Goal: Information Seeking & Learning: Learn about a topic

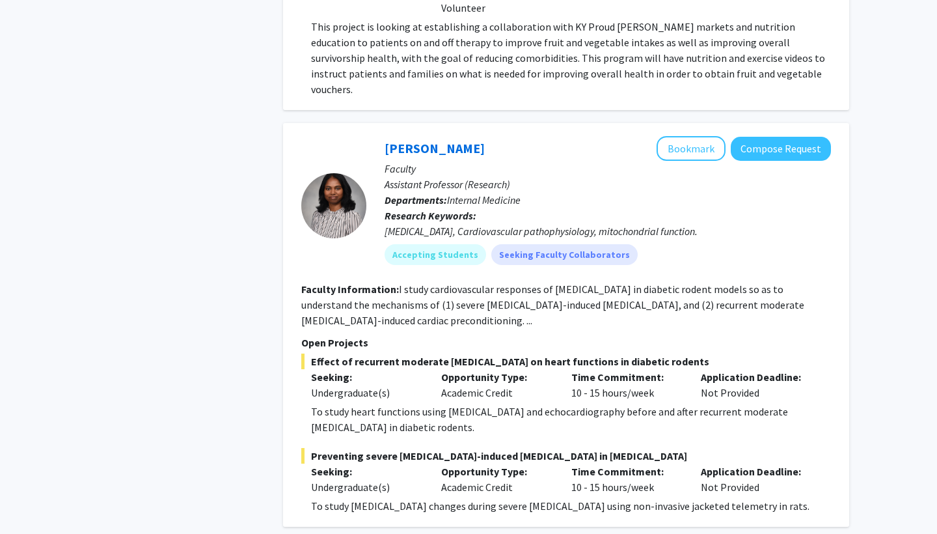
scroll to position [4951, 0]
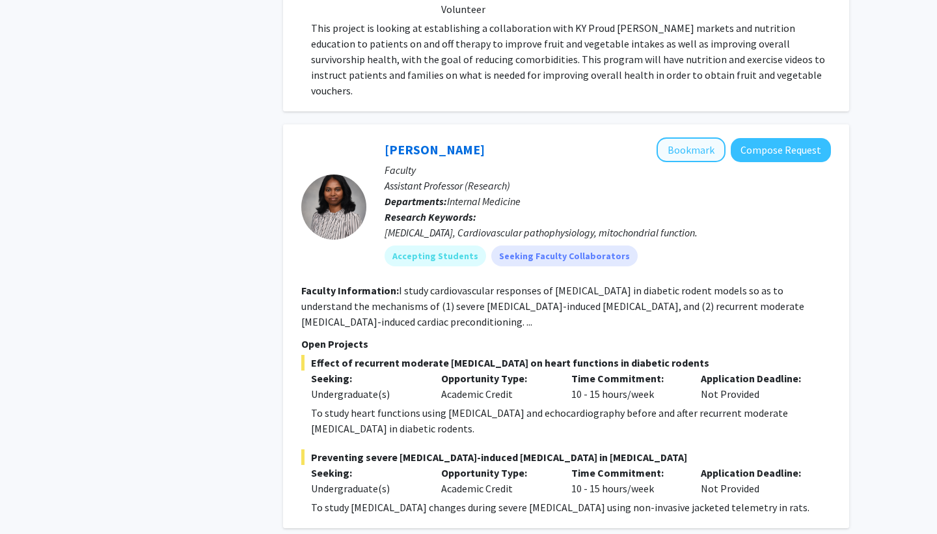
click at [700, 137] on button "Bookmark" at bounding box center [691, 149] width 69 height 25
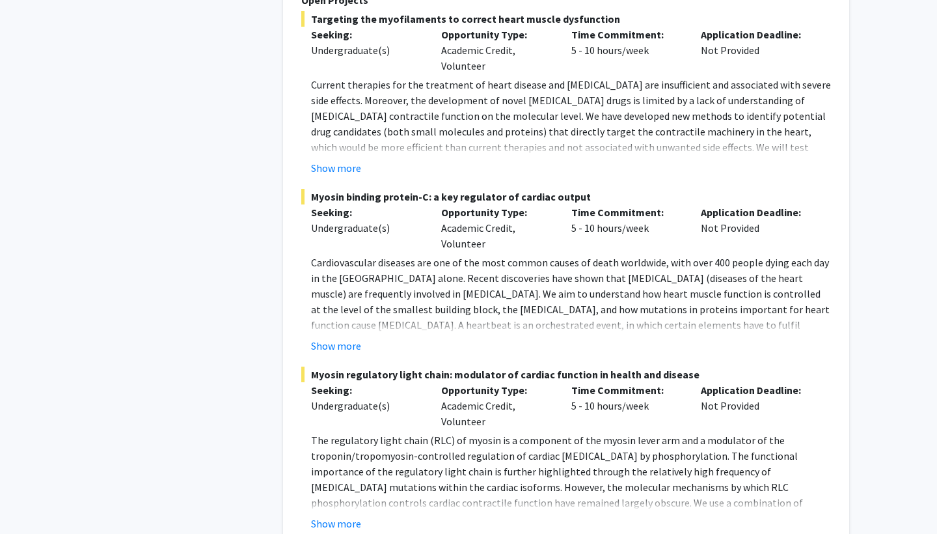
scroll to position [6848, 0]
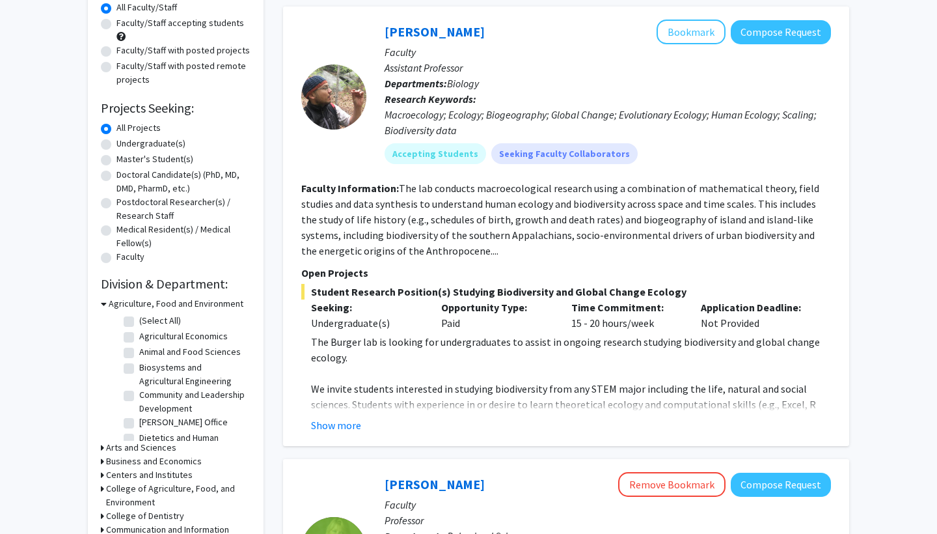
scroll to position [128, 0]
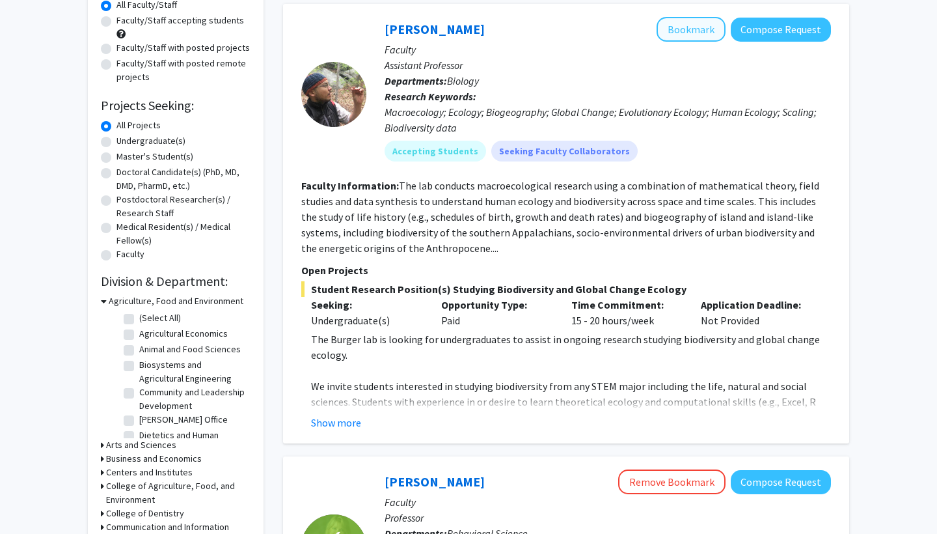
click at [709, 27] on button "Bookmark" at bounding box center [691, 29] width 69 height 25
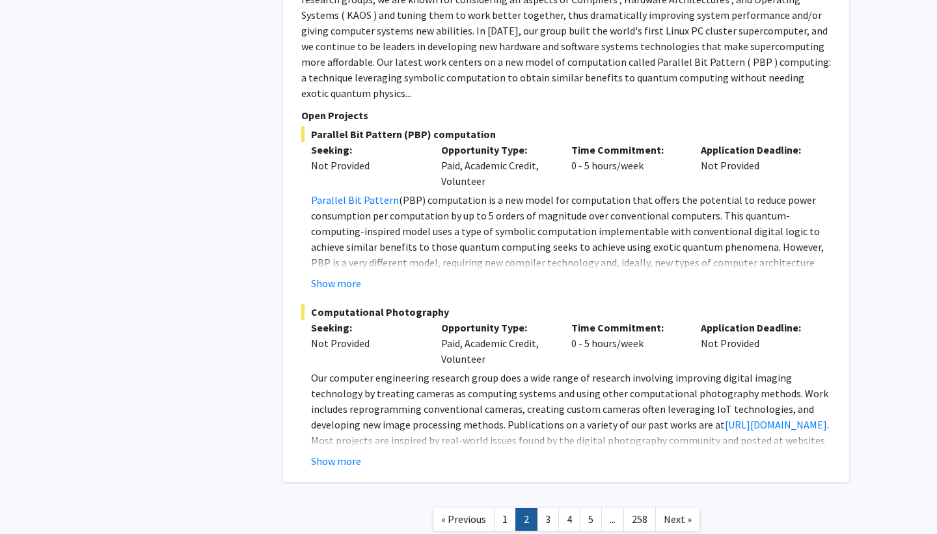
scroll to position [5440, 0]
click at [553, 508] on link "3" at bounding box center [548, 519] width 22 height 23
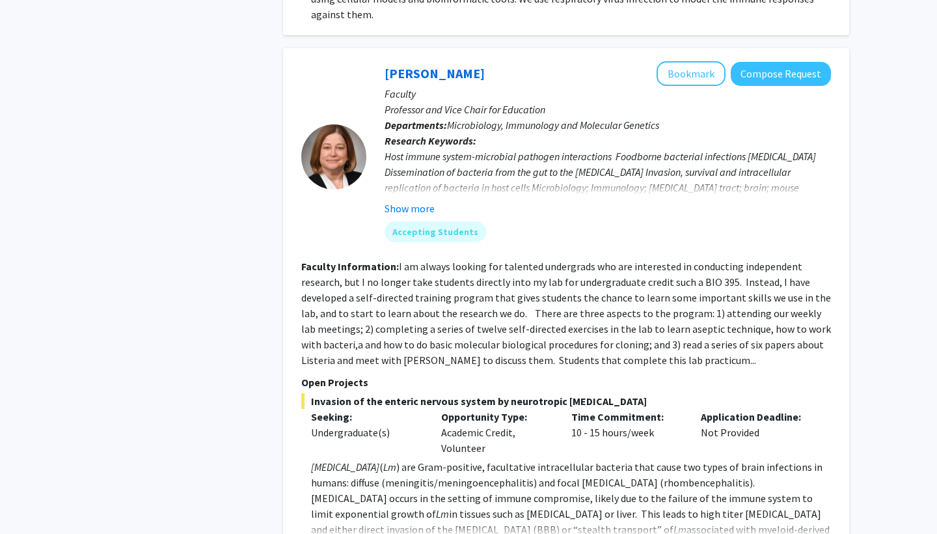
scroll to position [1452, 0]
click at [711, 61] on button "Bookmark" at bounding box center [691, 73] width 69 height 25
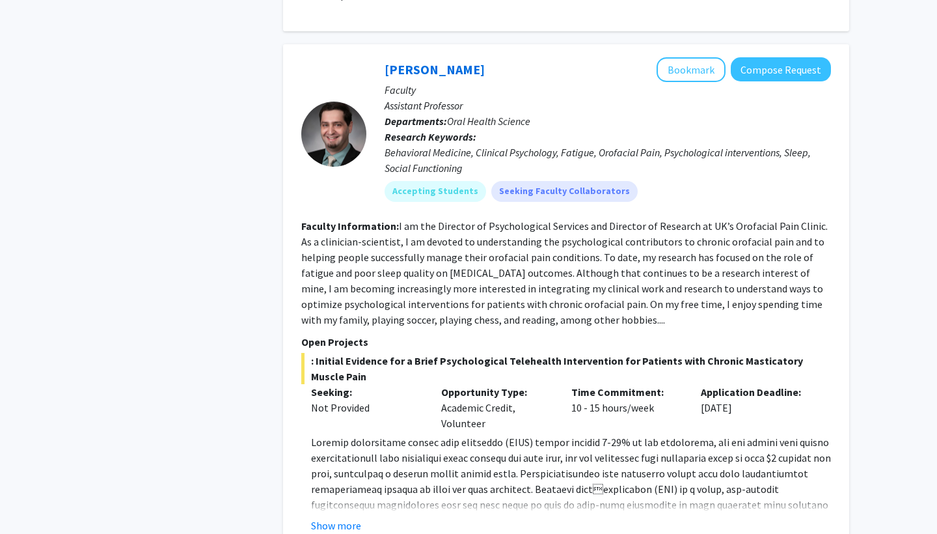
scroll to position [4269, 0]
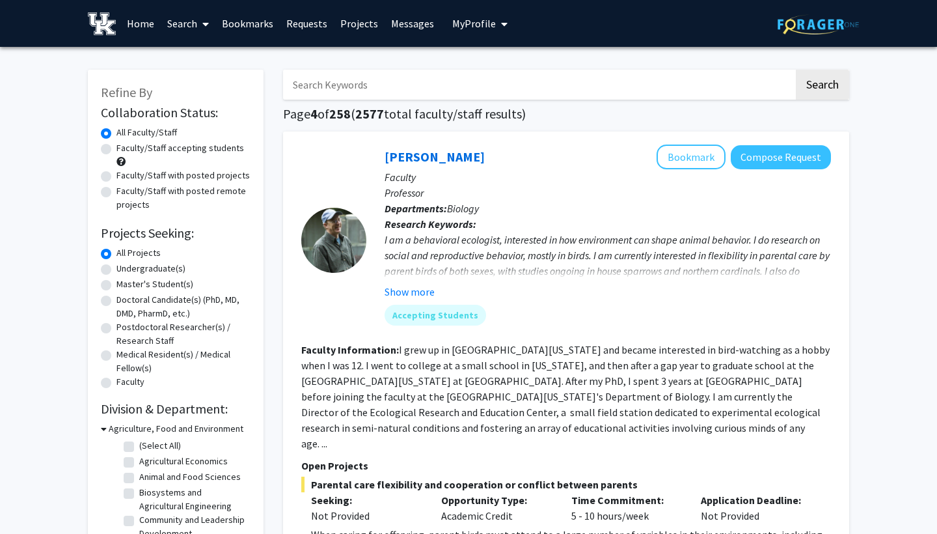
click at [365, 23] on link "Projects" at bounding box center [359, 24] width 51 height 46
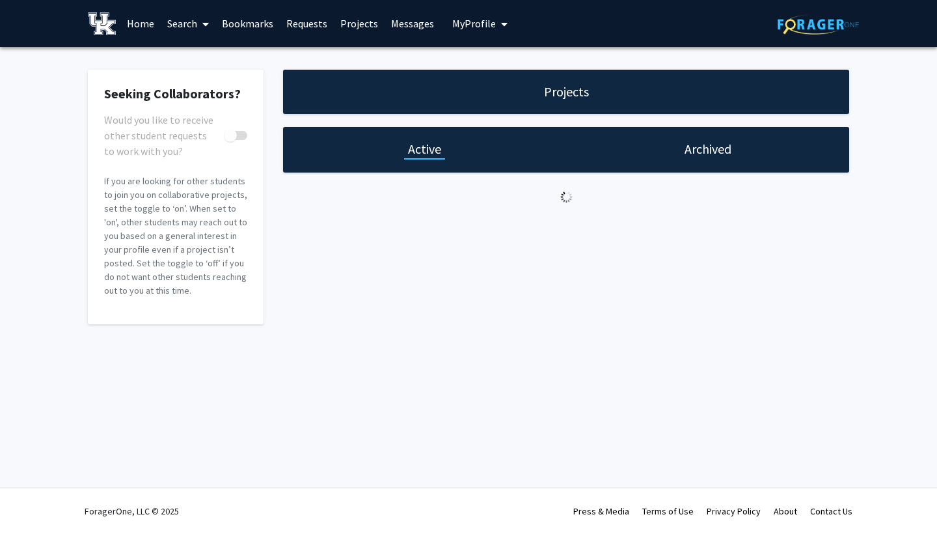
checkbox input "true"
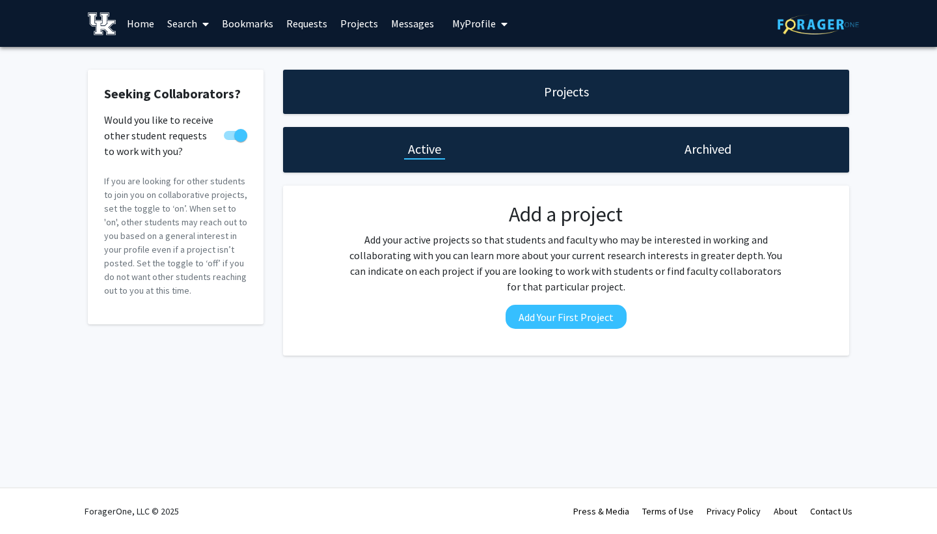
click at [299, 23] on link "Requests" at bounding box center [307, 24] width 54 height 46
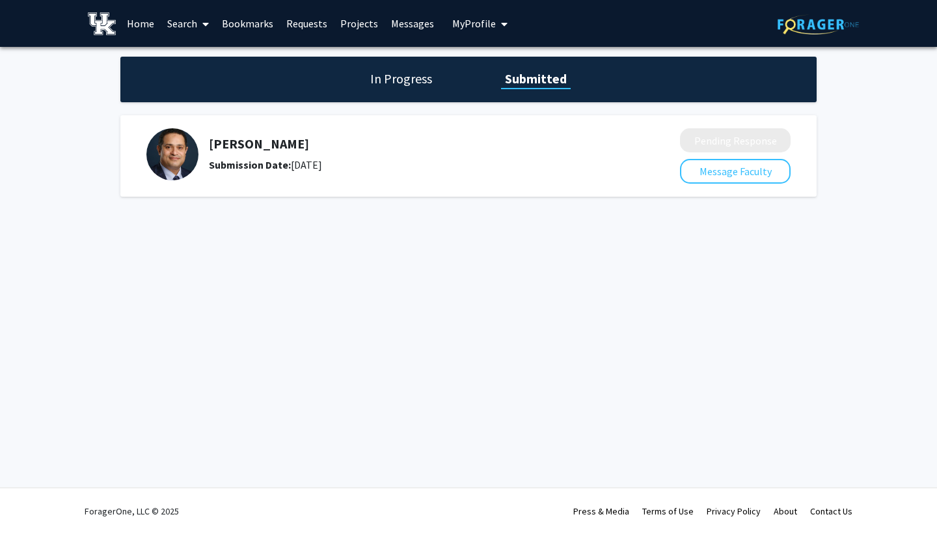
click at [178, 27] on link "Search" at bounding box center [188, 24] width 55 height 46
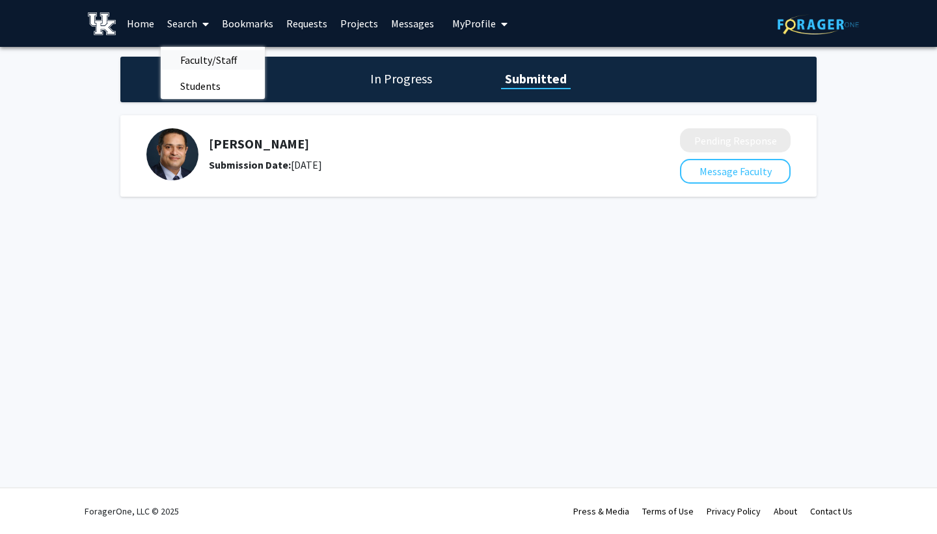
click at [195, 59] on span "Faculty/Staff" at bounding box center [209, 60] width 96 height 26
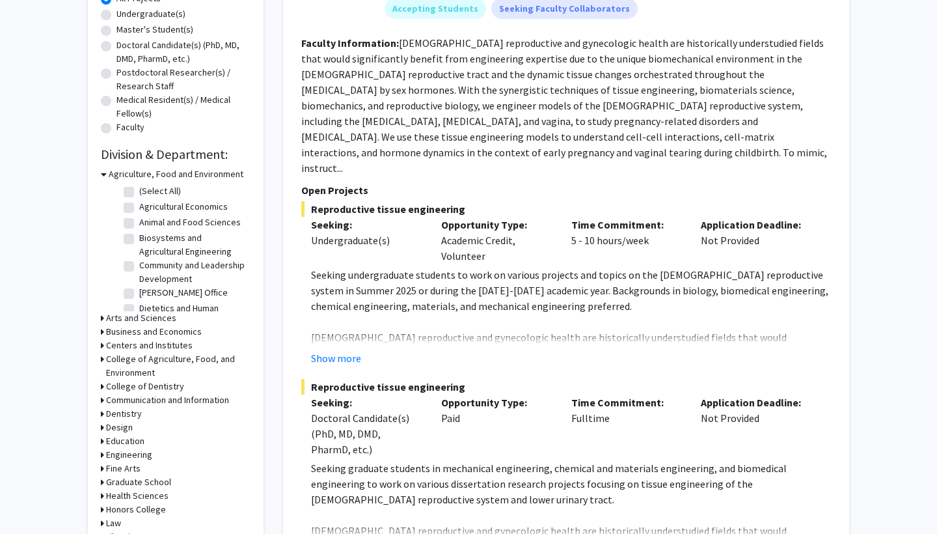
scroll to position [259, 0]
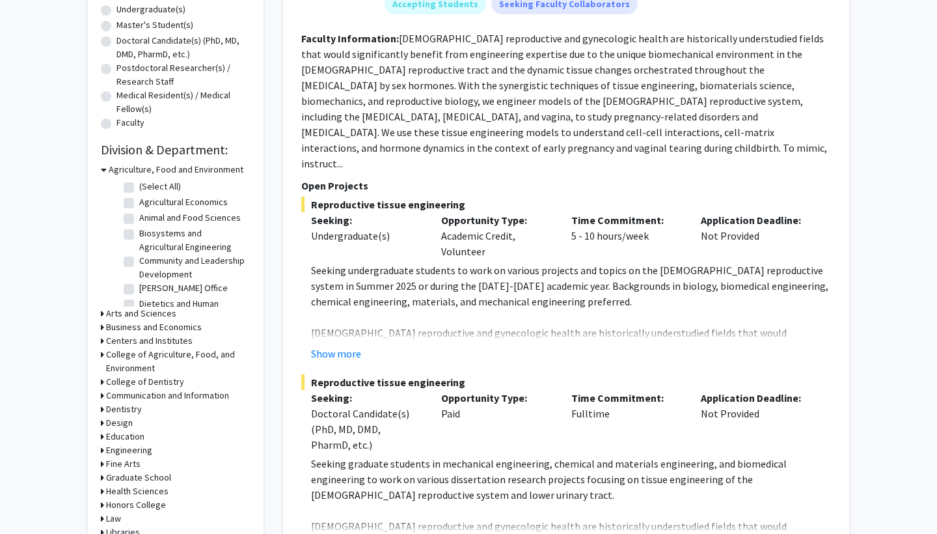
click at [139, 314] on h3 "Arts and Sciences" at bounding box center [141, 314] width 70 height 14
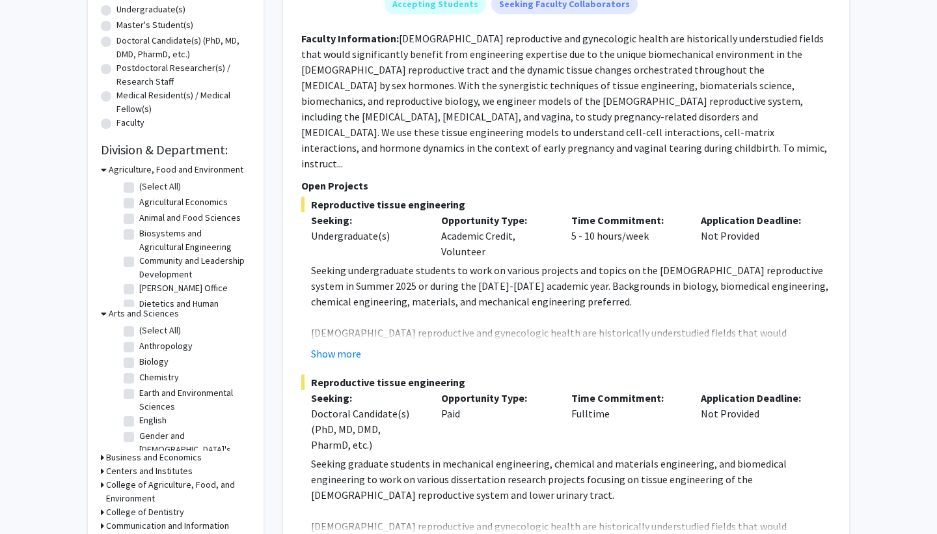
scroll to position [289, 0]
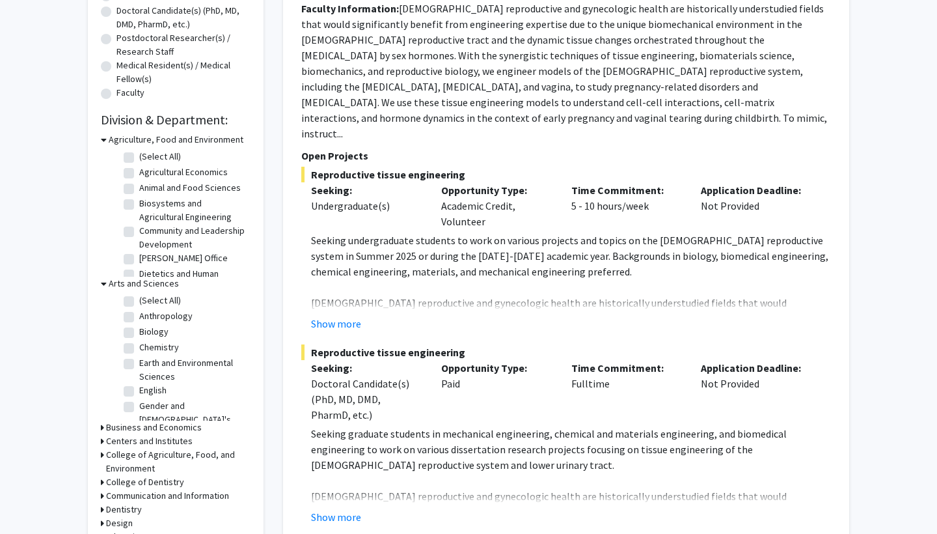
click at [139, 333] on label "Biology" at bounding box center [153, 332] width 29 height 14
click at [139, 333] on input "Biology" at bounding box center [143, 329] width 8 height 8
checkbox input "true"
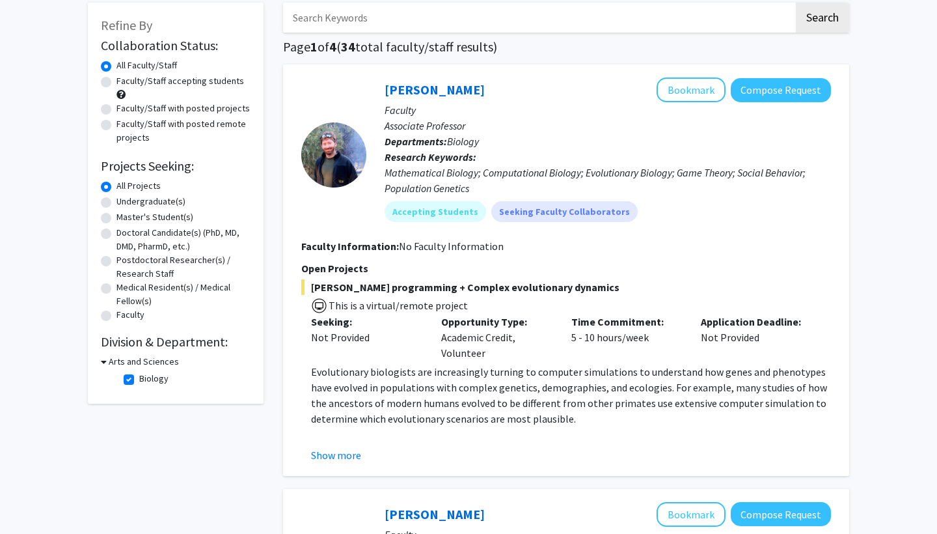
scroll to position [69, 0]
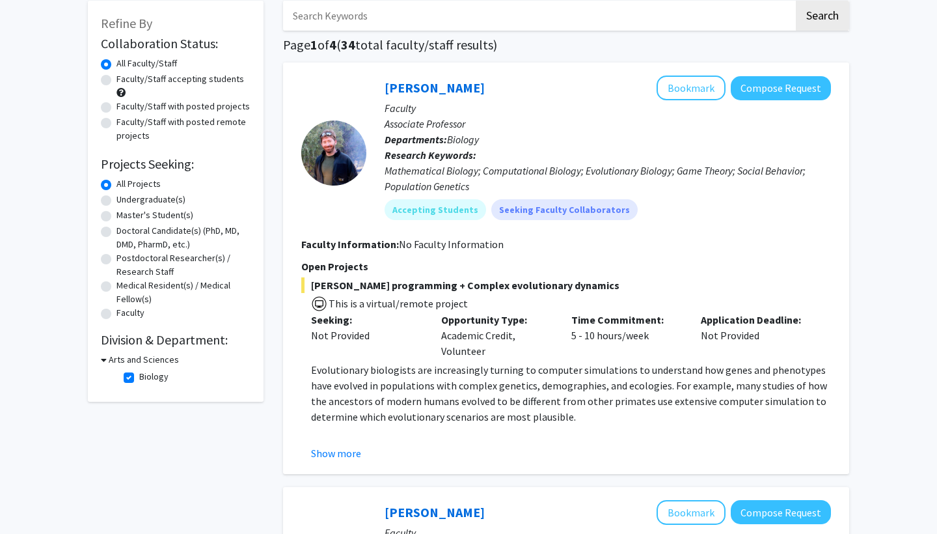
click at [139, 381] on label "Biology" at bounding box center [153, 377] width 29 height 14
click at [139, 378] on input "Biology" at bounding box center [143, 374] width 8 height 8
checkbox input "false"
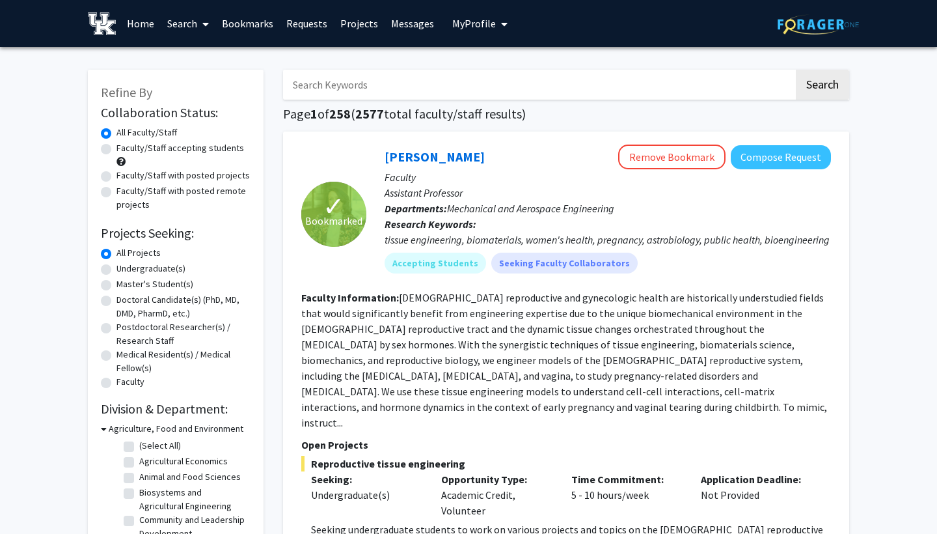
click at [117, 268] on label "Undergraduate(s)" at bounding box center [151, 269] width 69 height 14
click at [117, 268] on input "Undergraduate(s)" at bounding box center [121, 266] width 8 height 8
radio input "true"
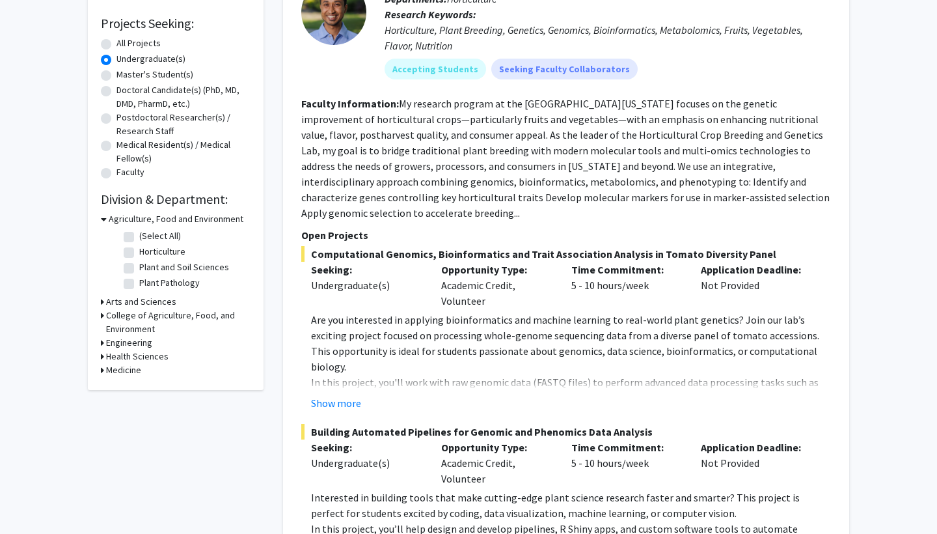
scroll to position [210, 0]
click at [131, 369] on h3 "Medicine" at bounding box center [123, 370] width 35 height 14
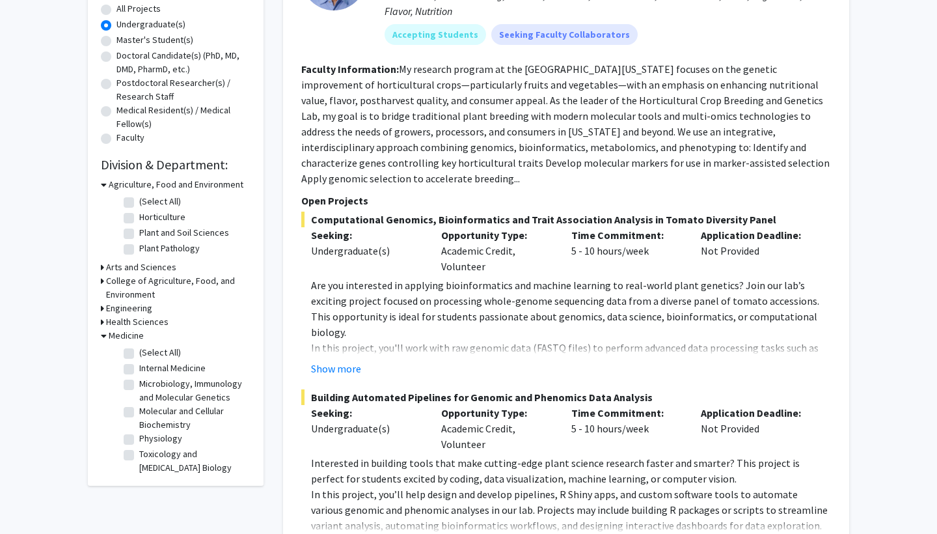
scroll to position [245, 0]
click at [122, 322] on h3 "Health Sciences" at bounding box center [137, 321] width 62 height 14
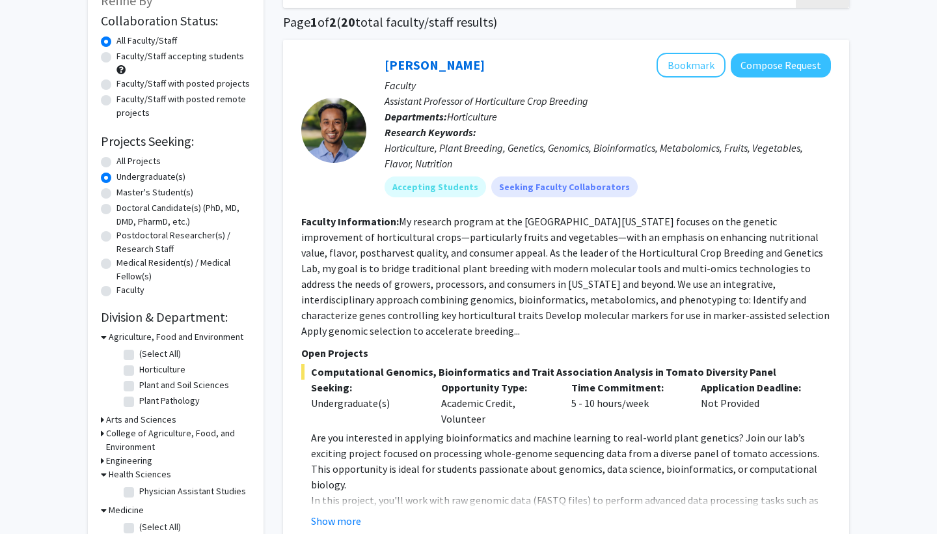
scroll to position [95, 0]
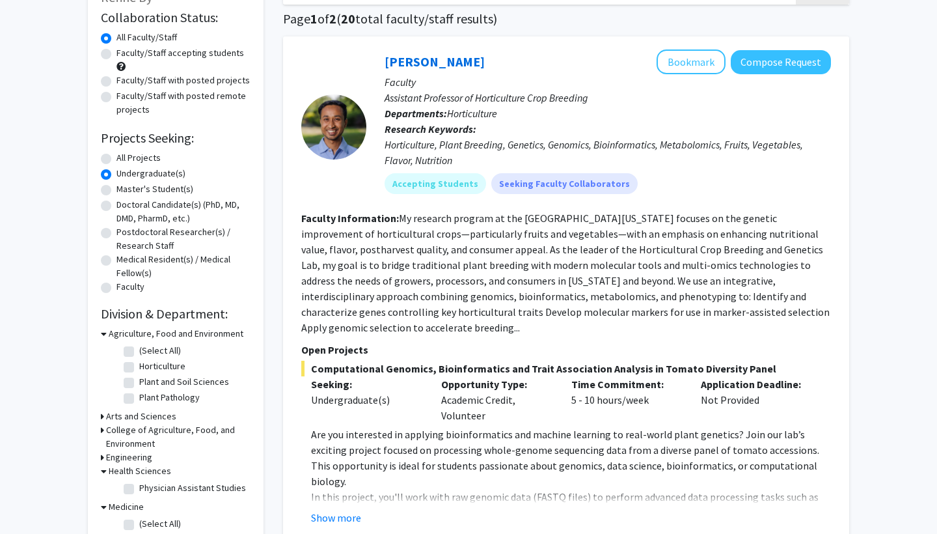
click at [122, 416] on h3 "Arts and Sciences" at bounding box center [141, 416] width 70 height 14
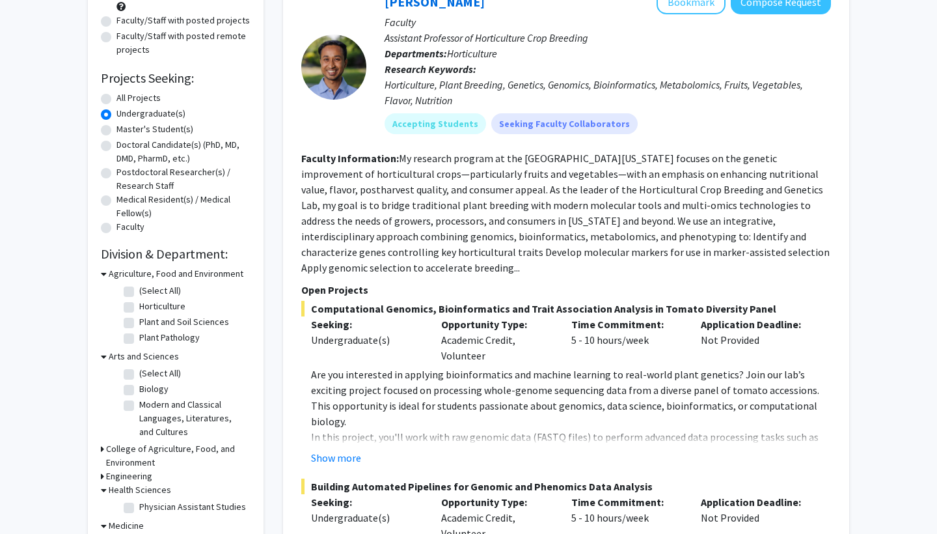
scroll to position [168, 0]
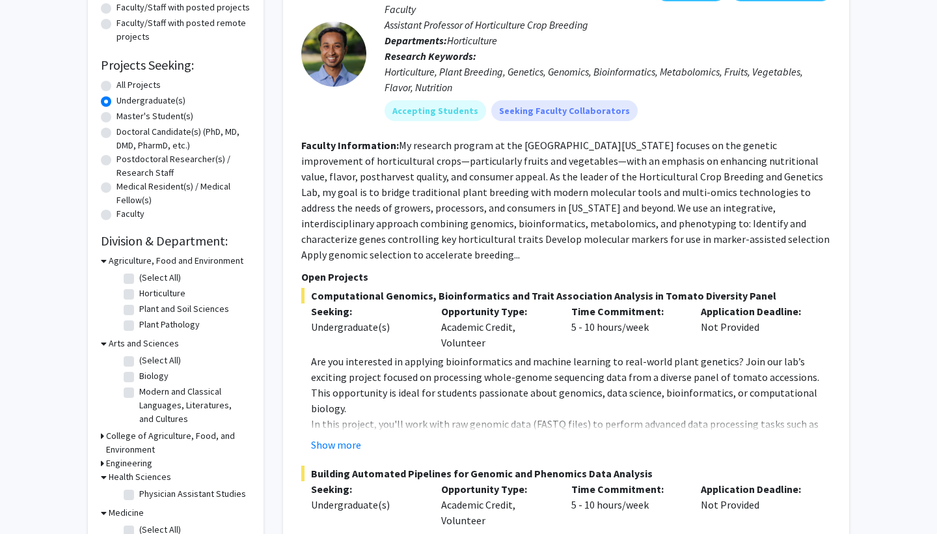
click at [139, 377] on label "Biology" at bounding box center [153, 376] width 29 height 14
click at [139, 377] on input "Biology" at bounding box center [143, 373] width 8 height 8
checkbox input "true"
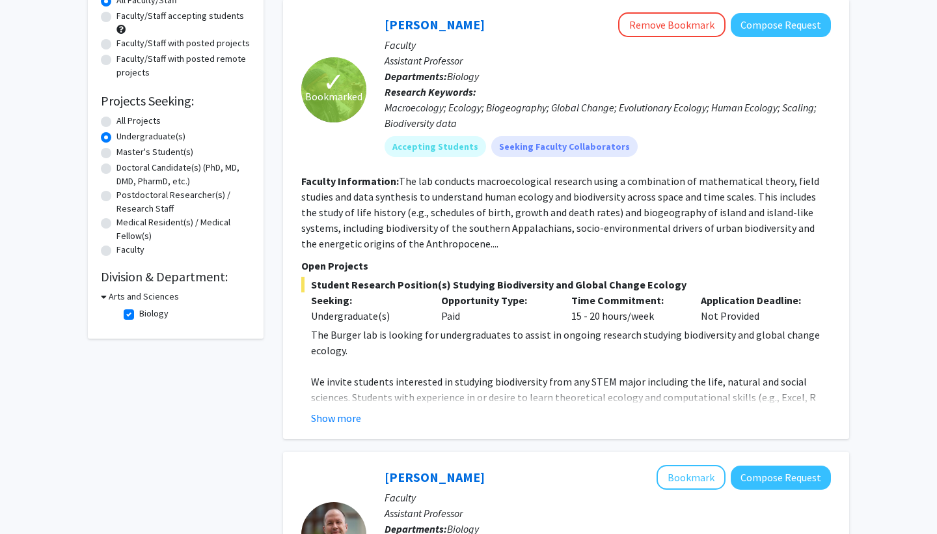
scroll to position [139, 0]
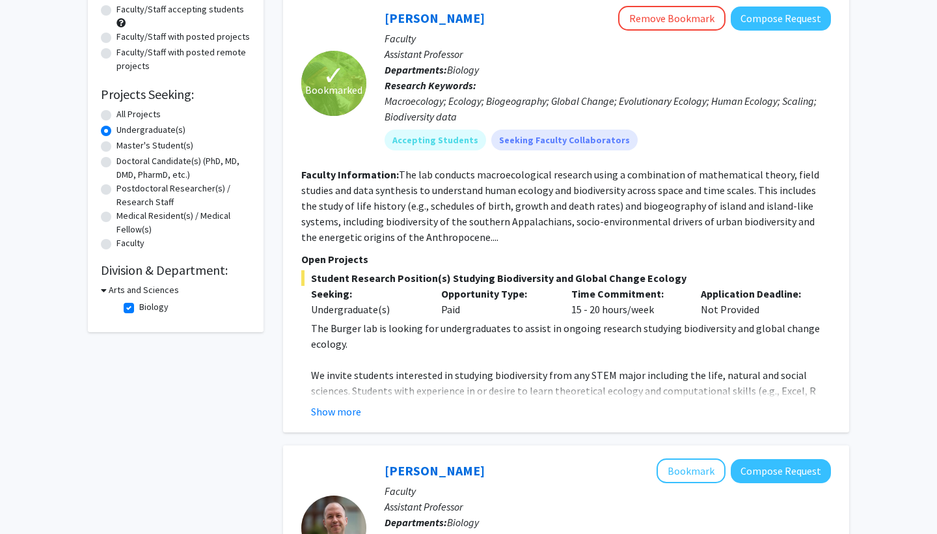
click at [135, 291] on h3 "Arts and Sciences" at bounding box center [144, 290] width 70 height 14
click at [137, 291] on h3 "Arts and Sciences" at bounding box center [141, 290] width 70 height 14
click at [184, 275] on h2 "Division & Department:" at bounding box center [176, 270] width 150 height 16
click at [139, 307] on label "Biology" at bounding box center [153, 307] width 29 height 14
click at [139, 307] on input "Biology" at bounding box center [143, 304] width 8 height 8
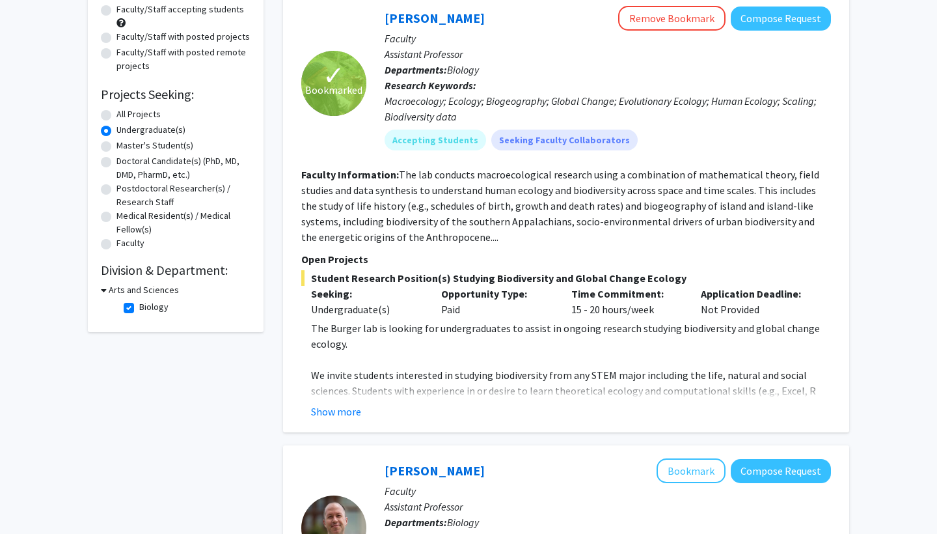
checkbox input "false"
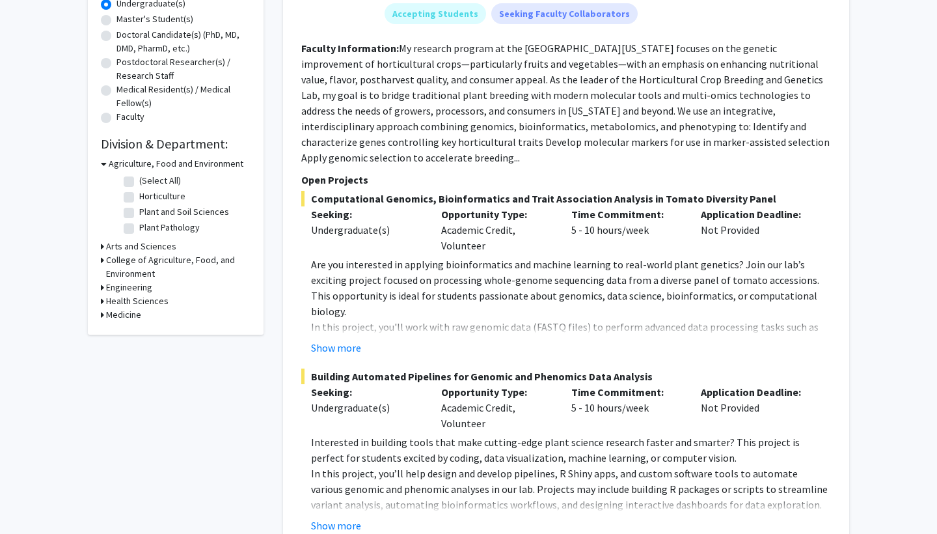
scroll to position [298, 0]
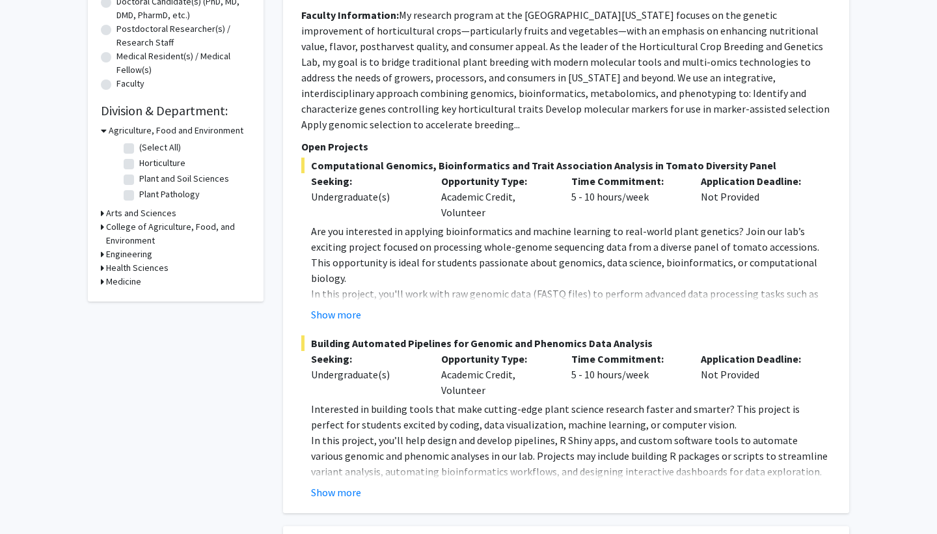
click at [132, 215] on h3 "Arts and Sciences" at bounding box center [141, 213] width 70 height 14
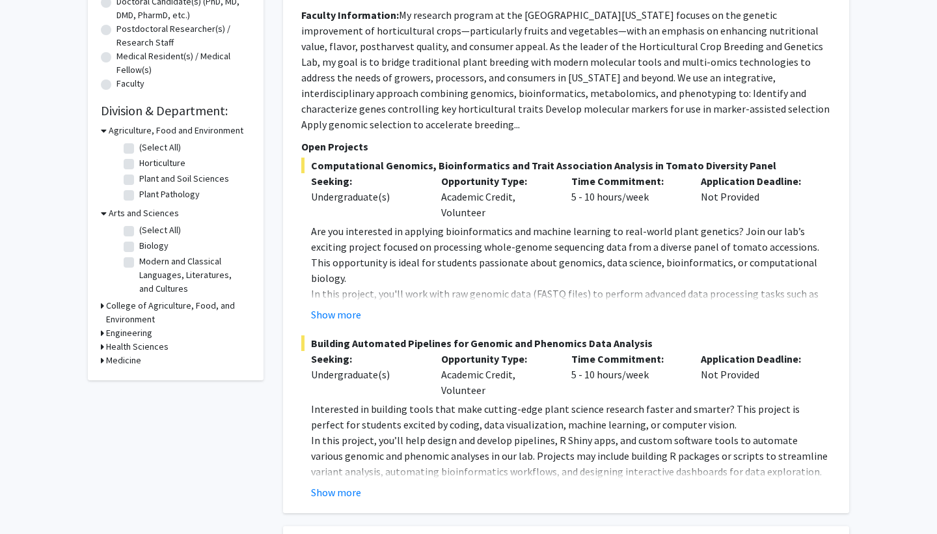
click at [144, 306] on h3 "College of Agriculture, Food, and Environment" at bounding box center [178, 312] width 145 height 27
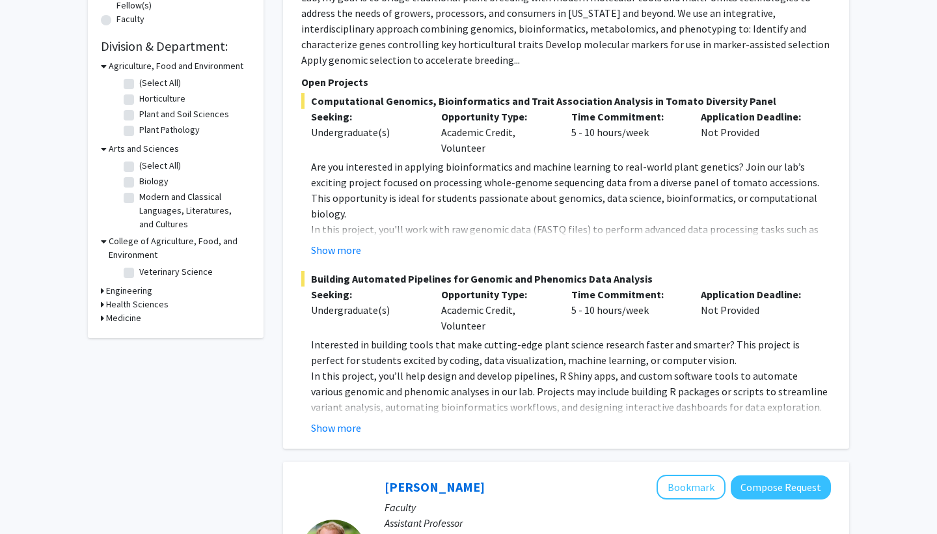
scroll to position [396, 0]
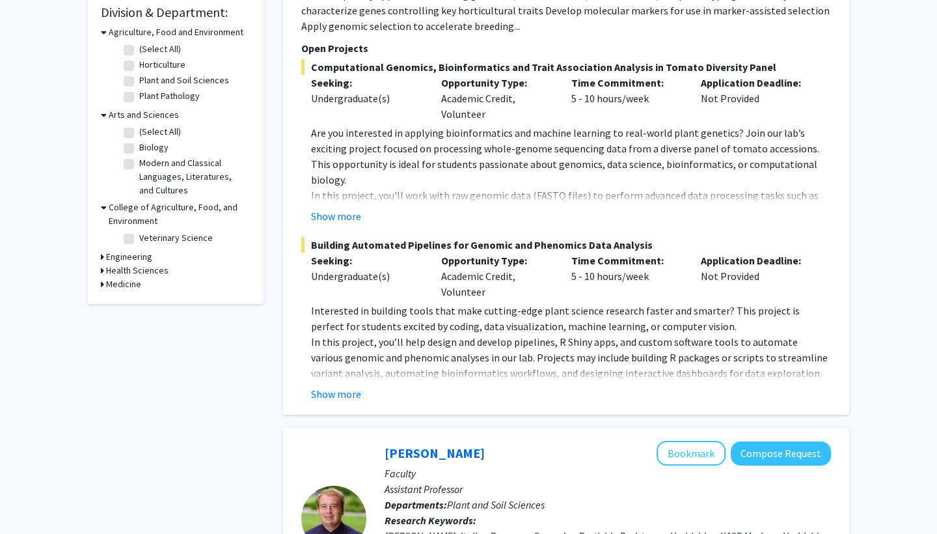
click at [139, 240] on label "Veterinary Science" at bounding box center [176, 238] width 74 height 14
click at [139, 240] on input "Veterinary Science" at bounding box center [143, 235] width 8 height 8
checkbox input "true"
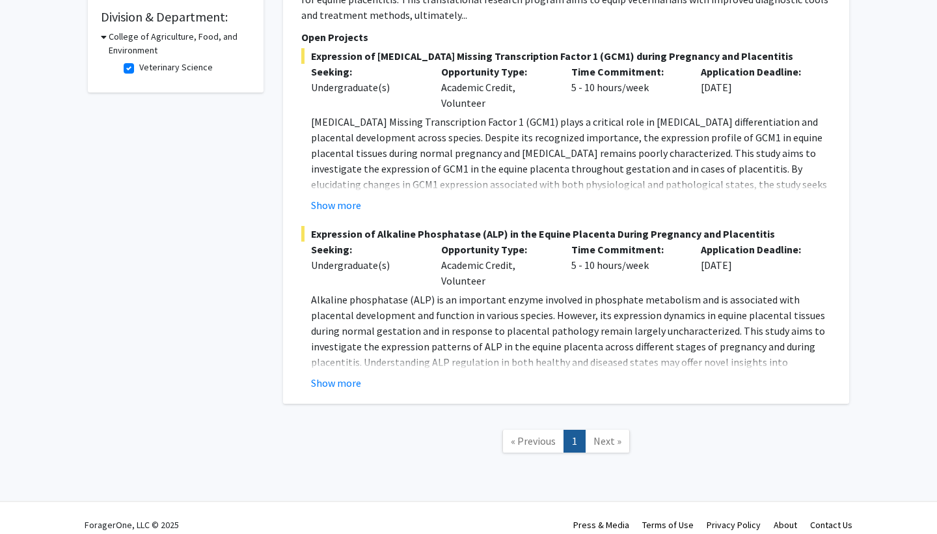
scroll to position [391, 0]
click at [605, 435] on span "Next »" at bounding box center [608, 441] width 28 height 13
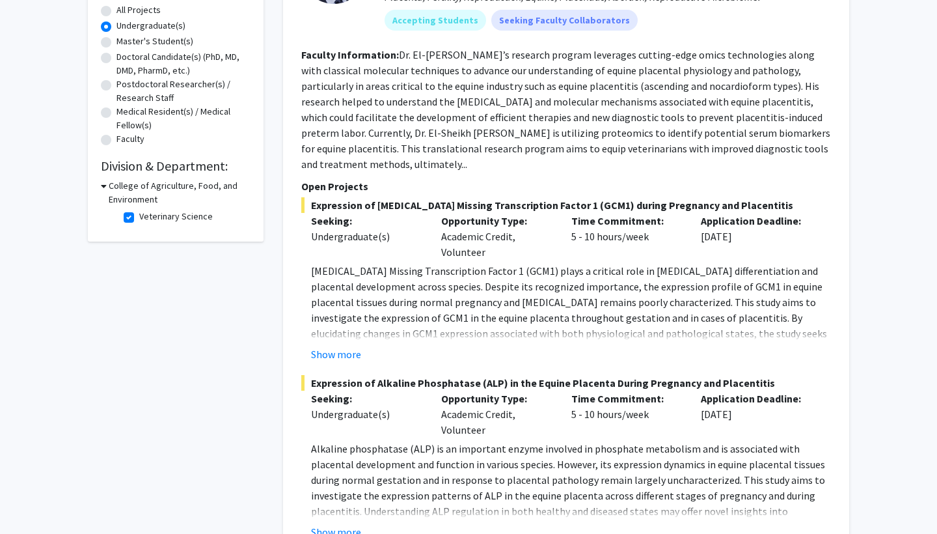
scroll to position [226, 0]
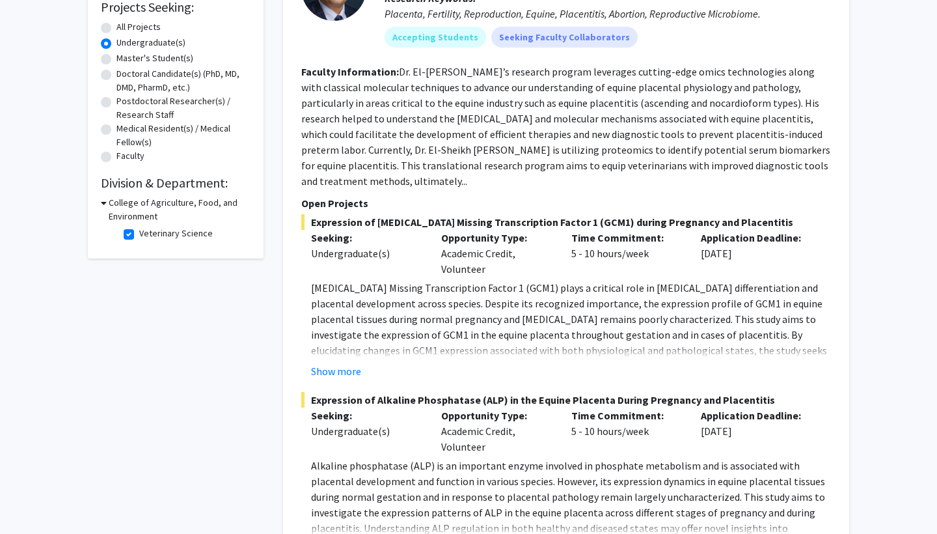
click at [139, 233] on label "Veterinary Science" at bounding box center [176, 234] width 74 height 14
click at [139, 233] on input "Veterinary Science" at bounding box center [143, 231] width 8 height 8
checkbox input "false"
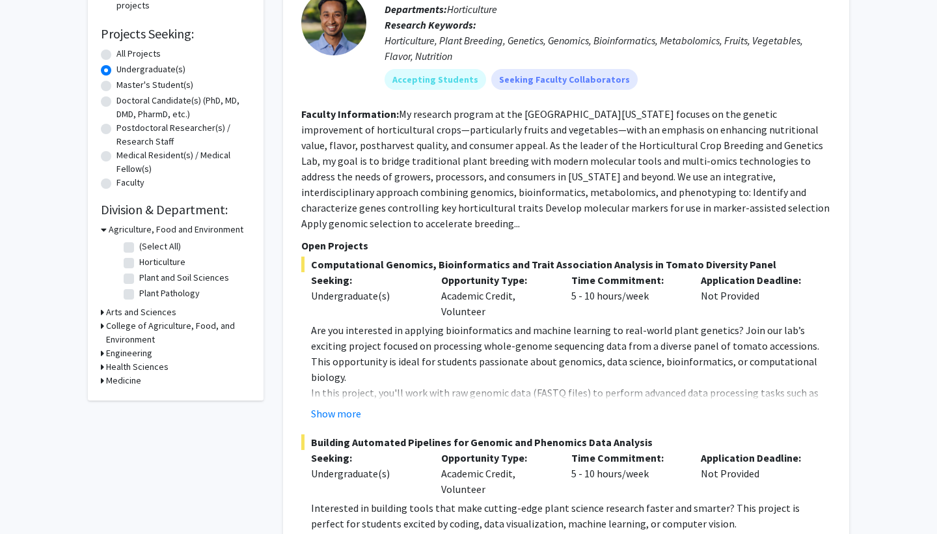
scroll to position [229, 0]
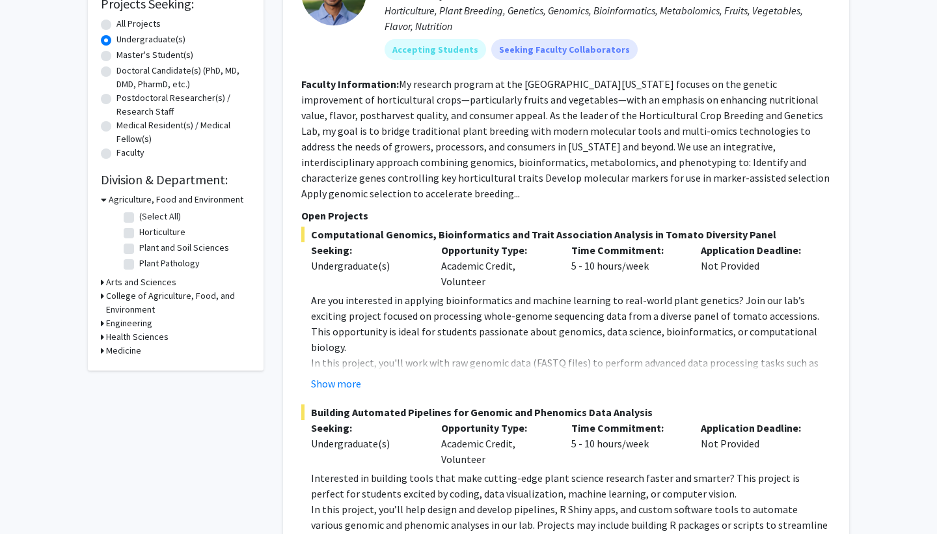
click at [126, 283] on h3 "Arts and Sciences" at bounding box center [141, 282] width 70 height 14
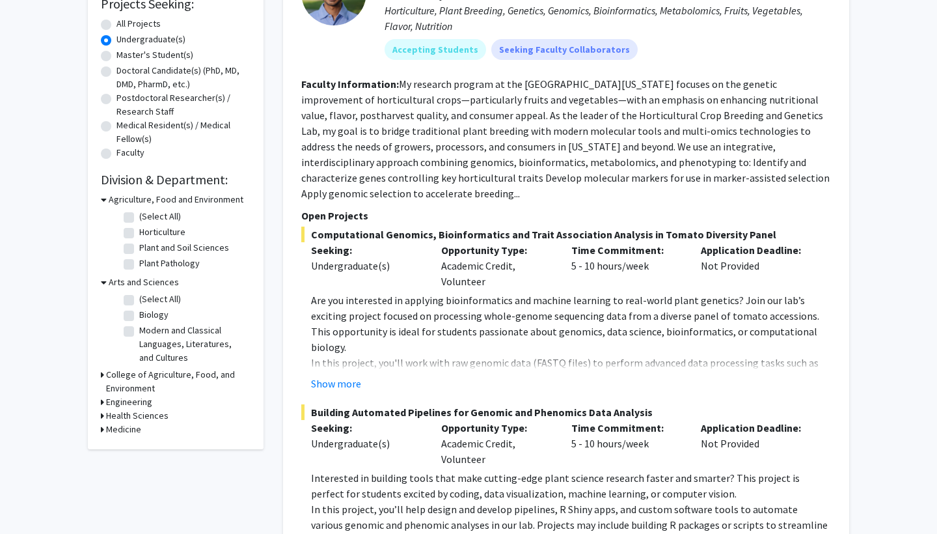
click at [158, 370] on h3 "College of Agriculture, Food, and Environment" at bounding box center [178, 381] width 145 height 27
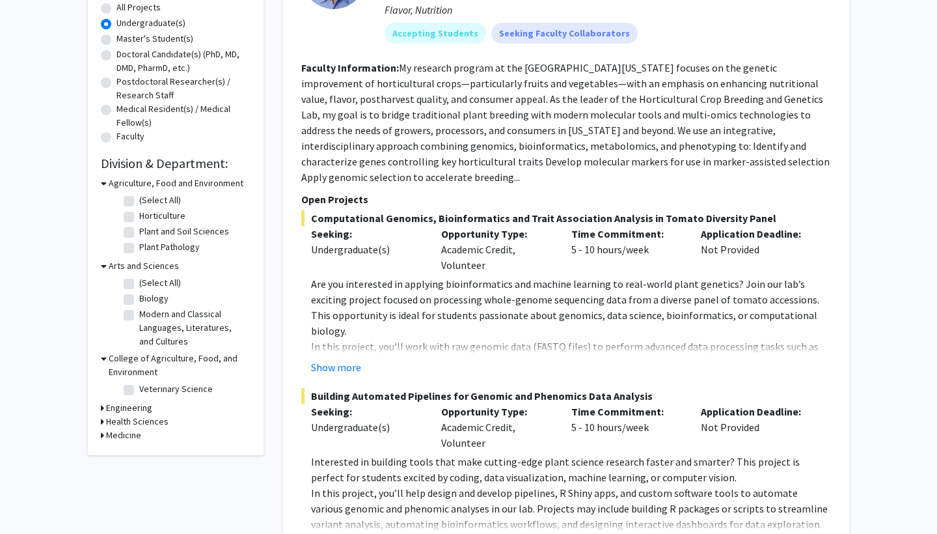
scroll to position [256, 0]
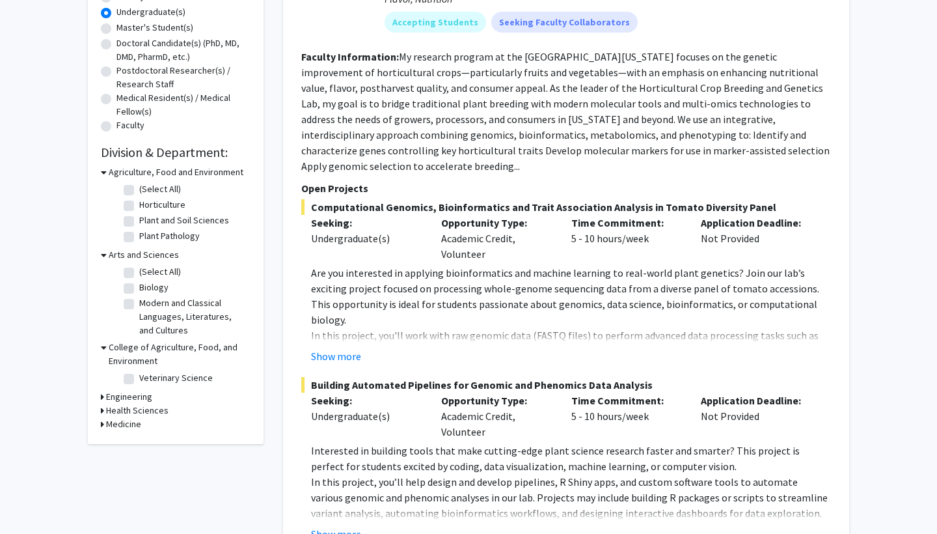
click at [139, 396] on h3 "Engineering" at bounding box center [129, 397] width 46 height 14
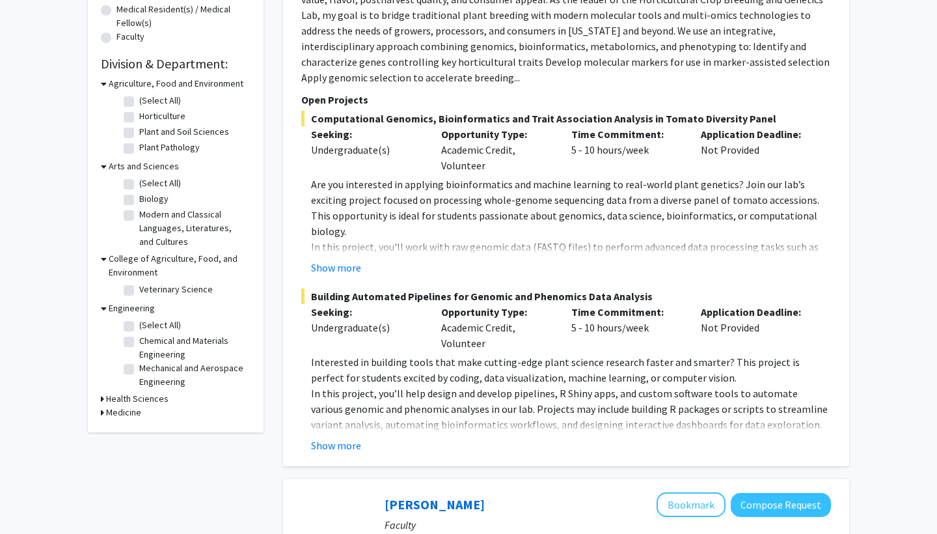
scroll to position [347, 0]
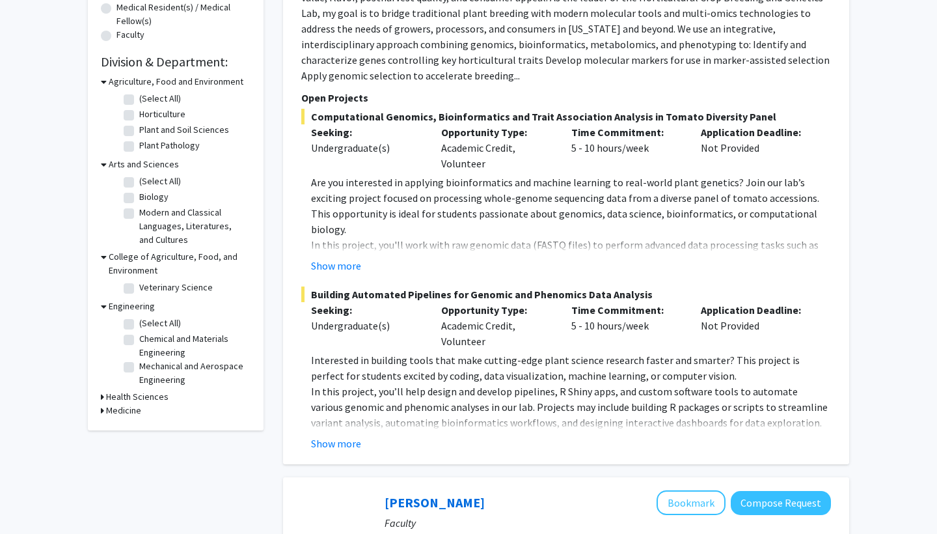
click at [131, 395] on h3 "Health Sciences" at bounding box center [137, 397] width 62 height 14
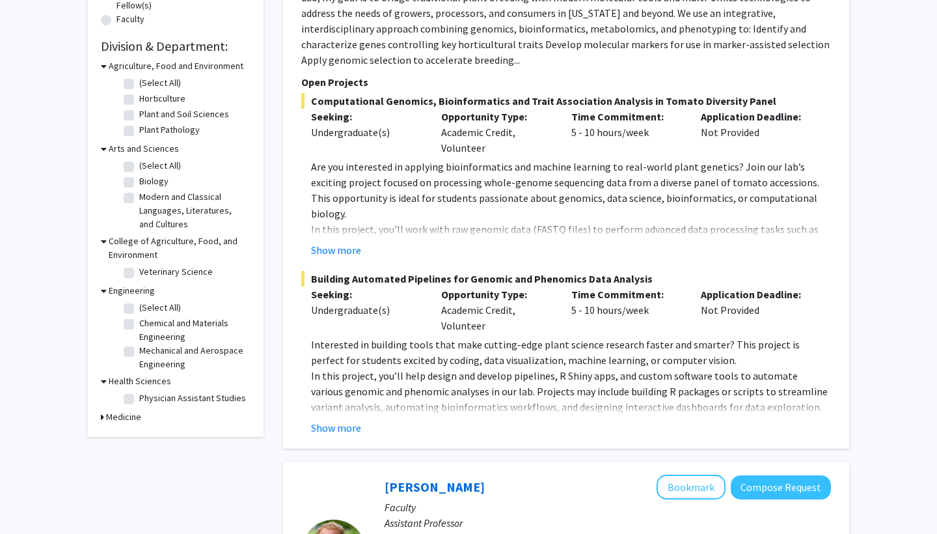
scroll to position [366, 0]
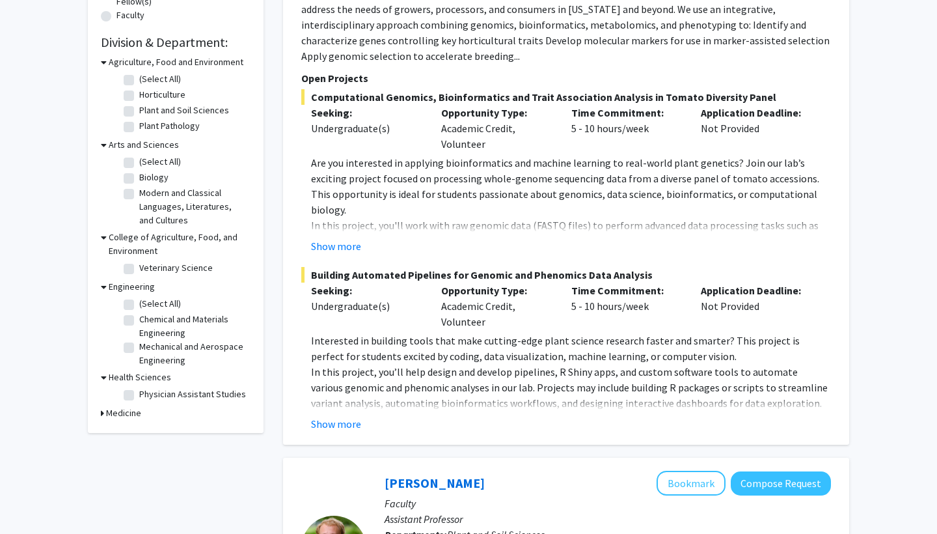
click at [124, 415] on h3 "Medicine" at bounding box center [123, 413] width 35 height 14
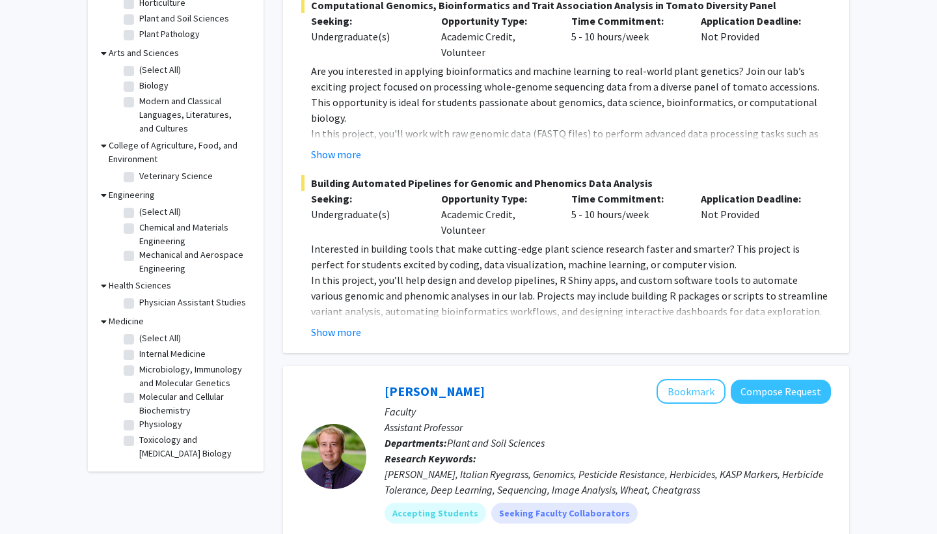
scroll to position [462, 0]
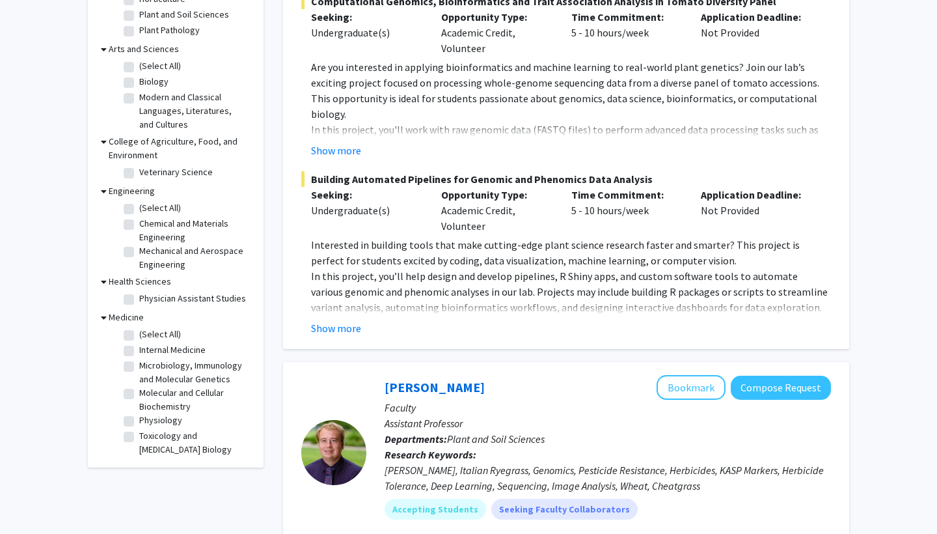
click at [139, 335] on label "(Select All)" at bounding box center [160, 334] width 42 height 14
click at [139, 335] on input "(Select All)" at bounding box center [143, 331] width 8 height 8
checkbox input "true"
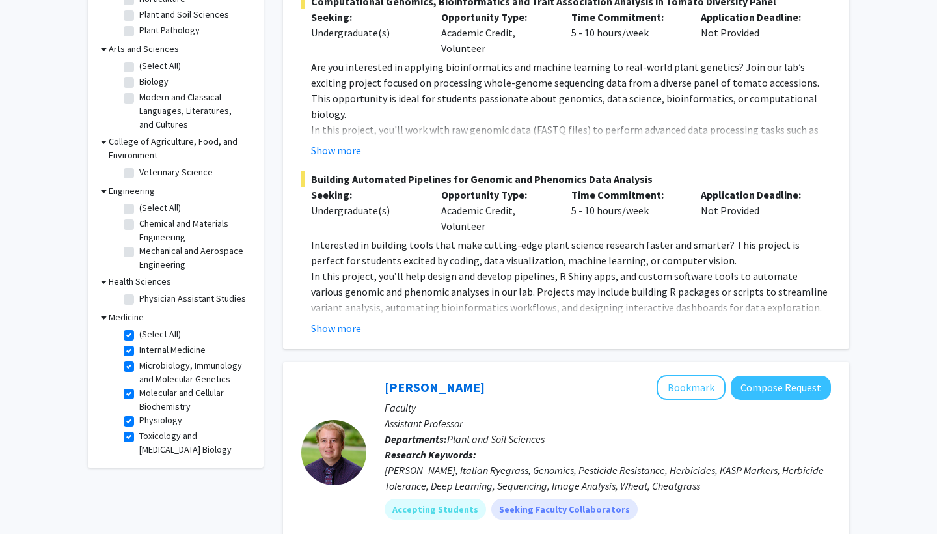
checkbox input "true"
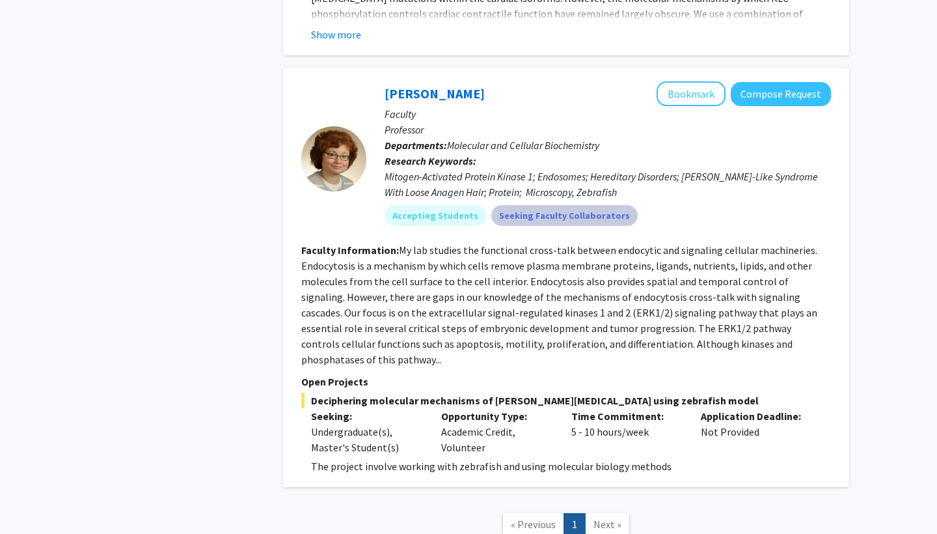
scroll to position [3441, 0]
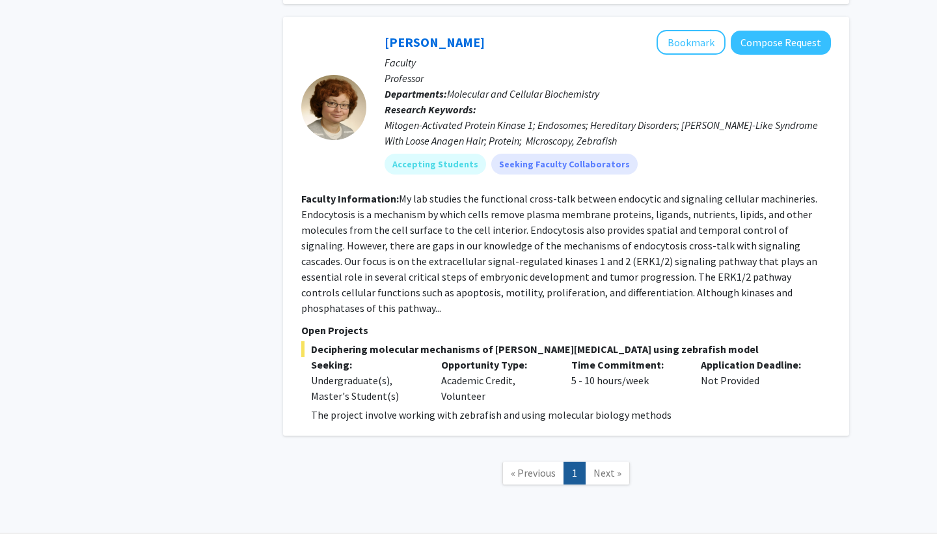
click at [604, 466] on span "Next »" at bounding box center [608, 472] width 28 height 13
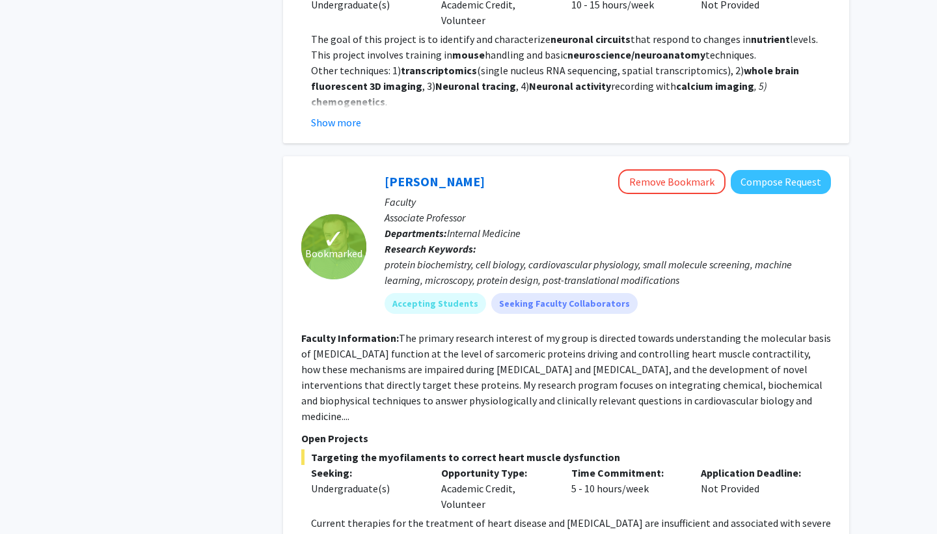
scroll to position [2505, 0]
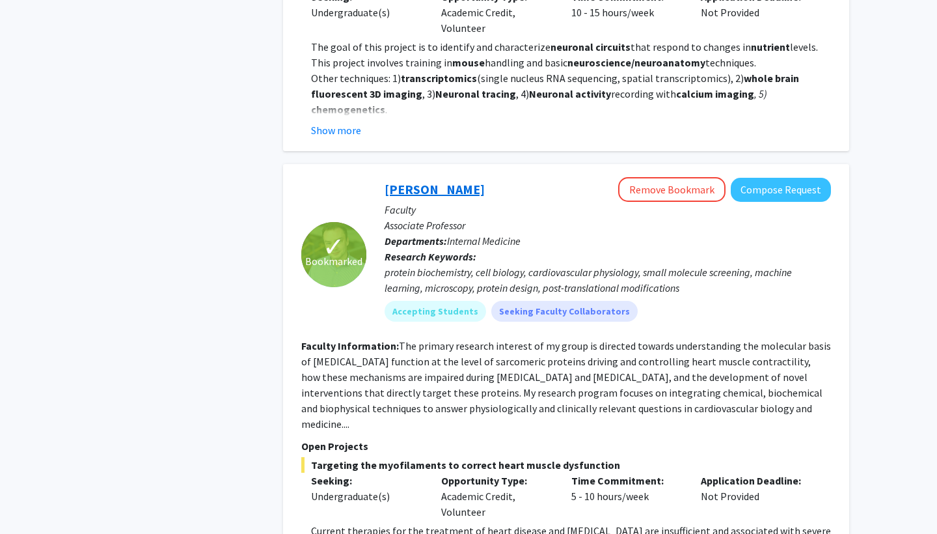
click at [461, 181] on link "[PERSON_NAME]" at bounding box center [435, 189] width 100 height 16
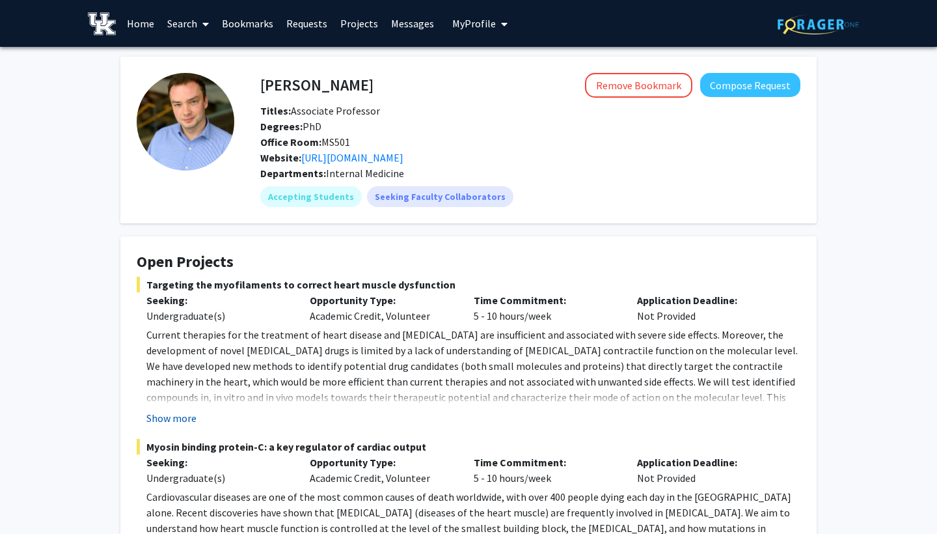
click at [186, 414] on button "Show more" at bounding box center [171, 418] width 50 height 16
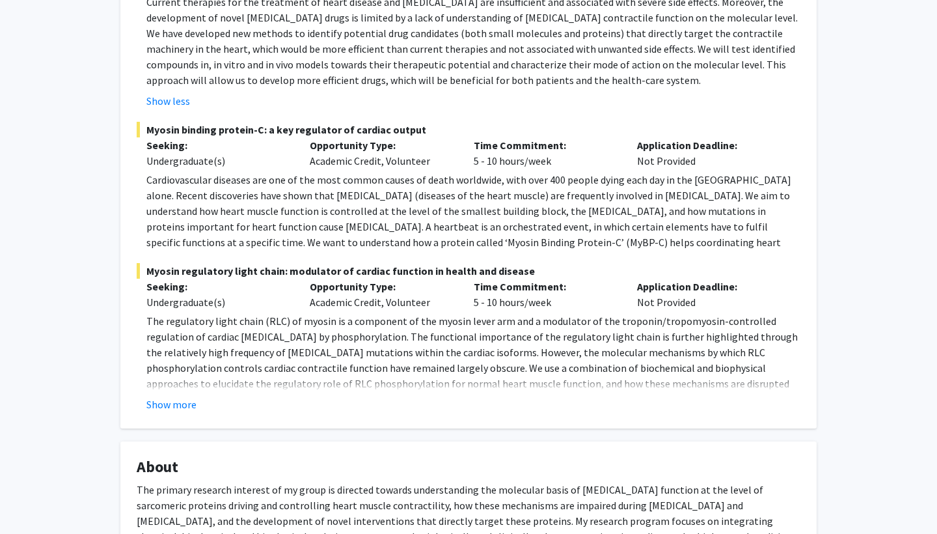
scroll to position [346, 0]
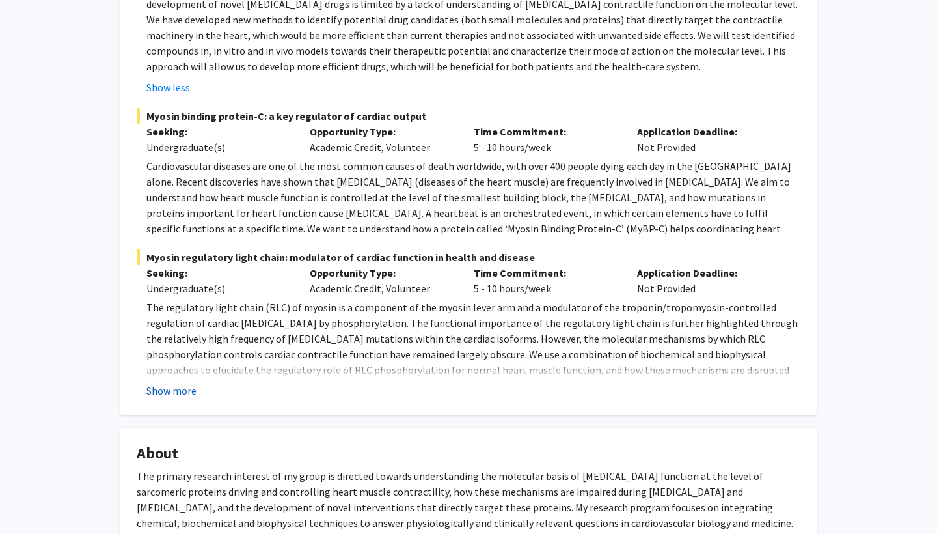
click at [179, 388] on button "Show more" at bounding box center [171, 391] width 50 height 16
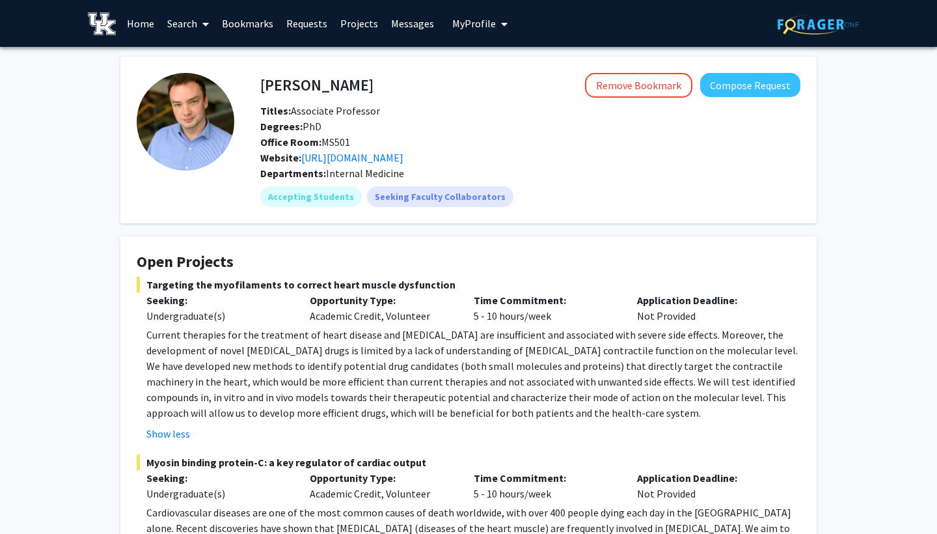
scroll to position [0, 0]
